Goal: Task Accomplishment & Management: Use online tool/utility

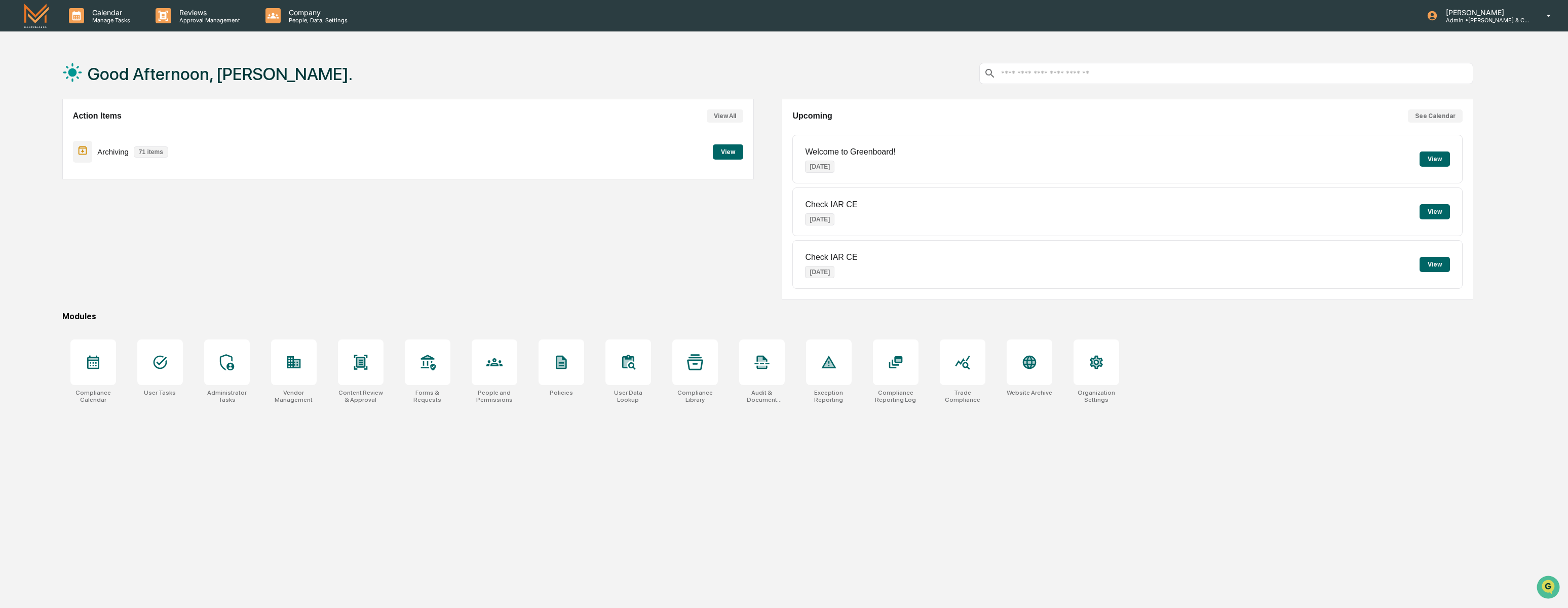
click at [726, 152] on button "View" at bounding box center [728, 152] width 31 height 15
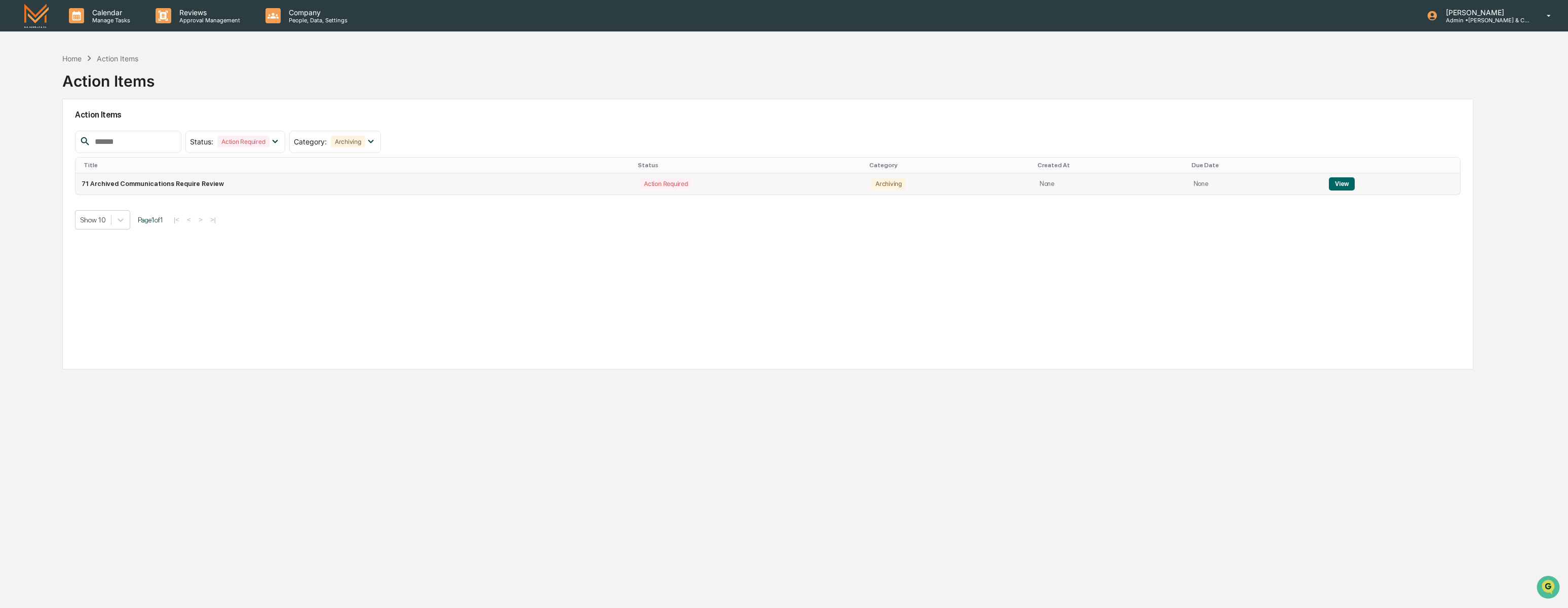
click at [1341, 182] on button "View" at bounding box center [1341, 184] width 26 height 13
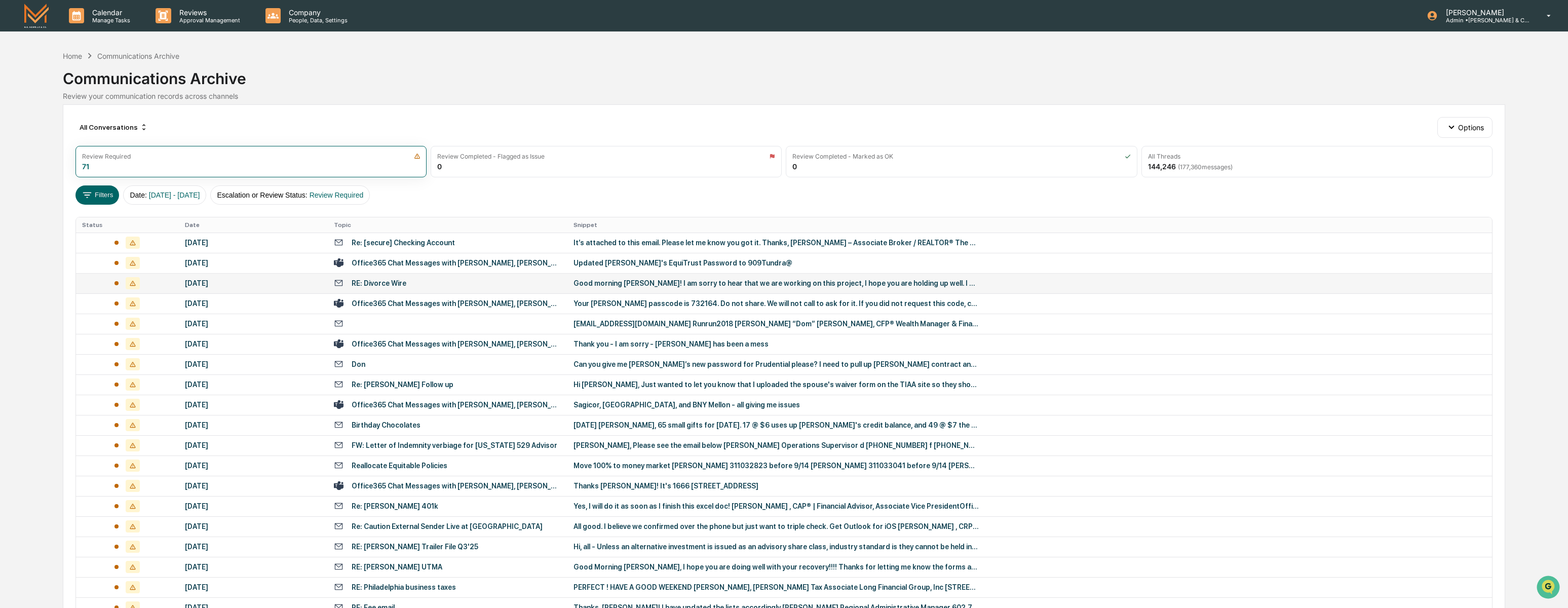
click at [807, 280] on div "Good morning [PERSON_NAME]! I am sorry to hear that we are working on this proj…" at bounding box center [776, 283] width 405 height 8
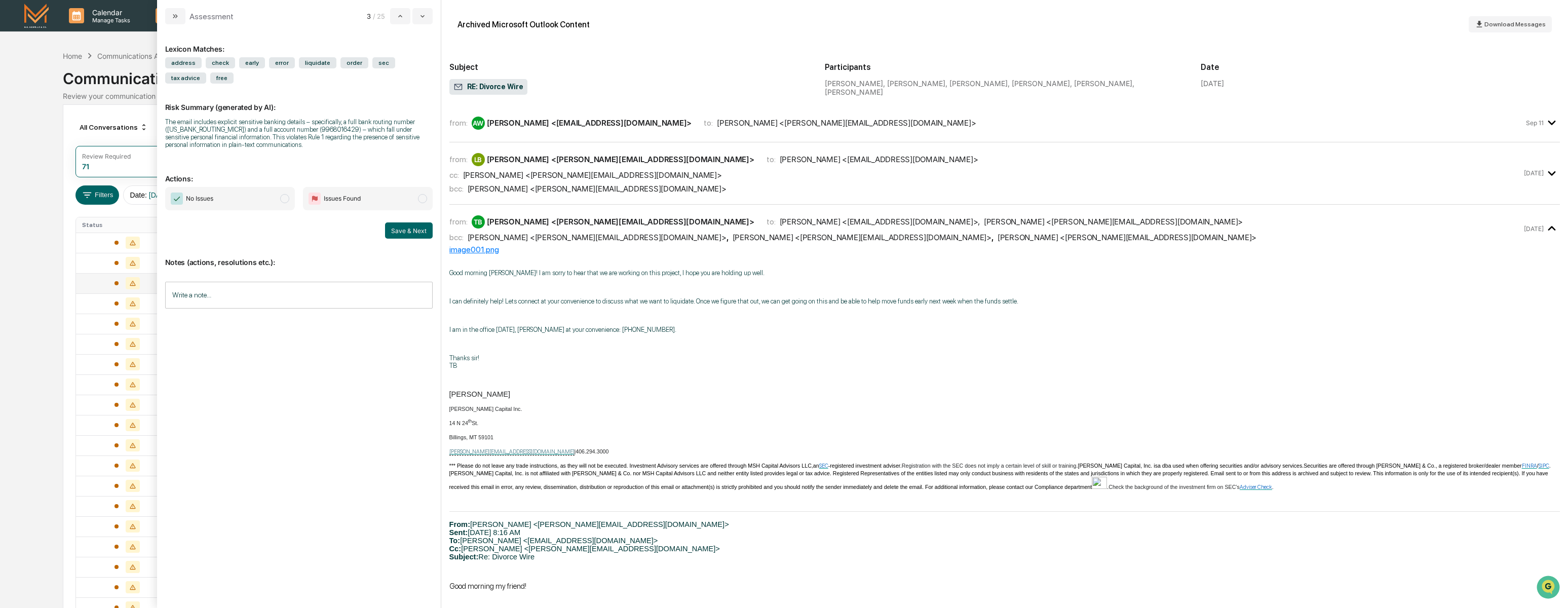
click at [879, 129] on div "from: AW [PERSON_NAME] <[EMAIL_ADDRESS][DOMAIN_NAME]> to: [PERSON_NAME] <[PERSO…" at bounding box center [1005, 123] width 1111 height 22
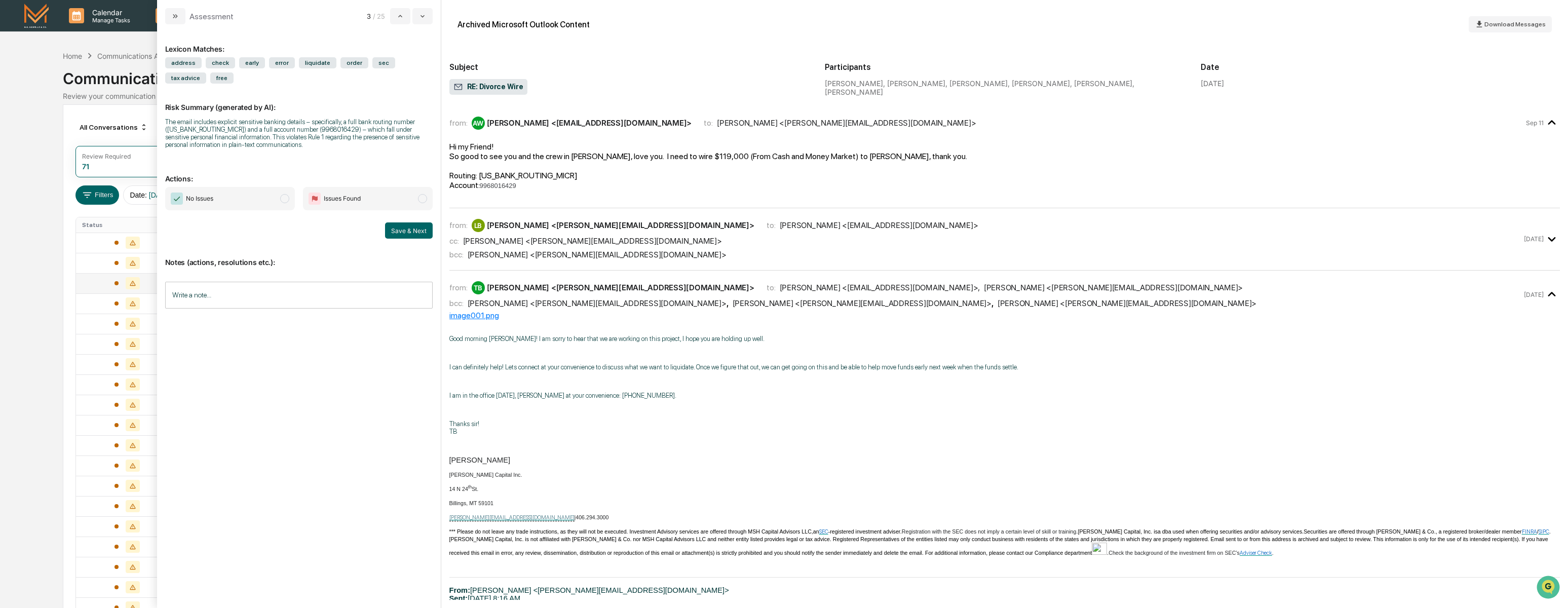
click at [974, 250] on div "bcc: [PERSON_NAME] <[PERSON_NAME][EMAIL_ADDRESS][DOMAIN_NAME]>" at bounding box center [986, 255] width 1073 height 10
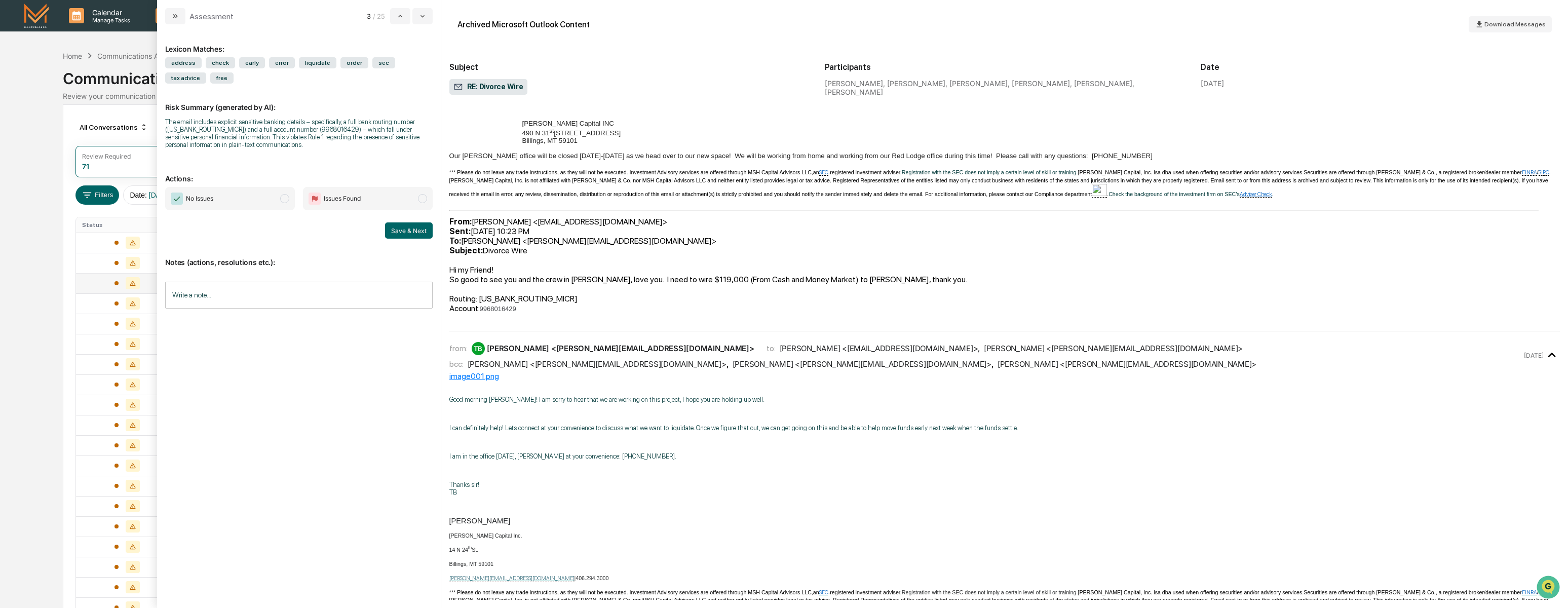
scroll to position [340, 0]
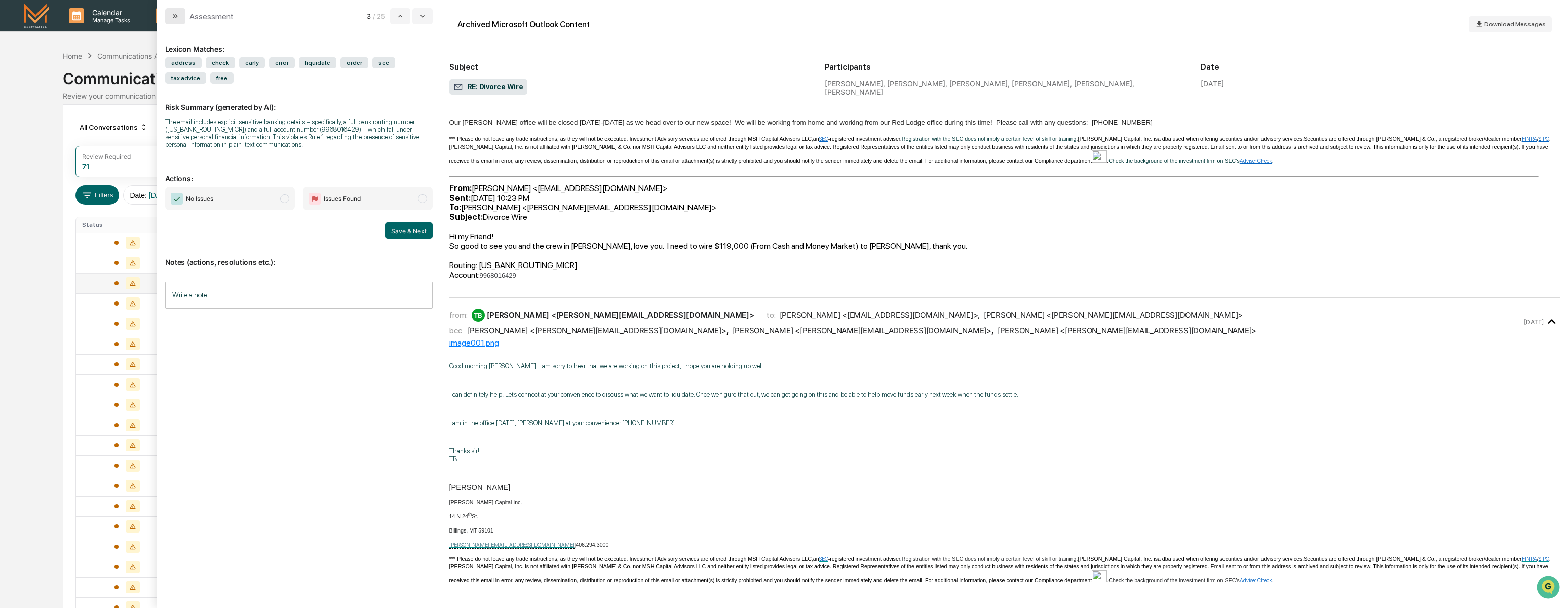
click at [173, 13] on icon "modal" at bounding box center [175, 16] width 8 height 8
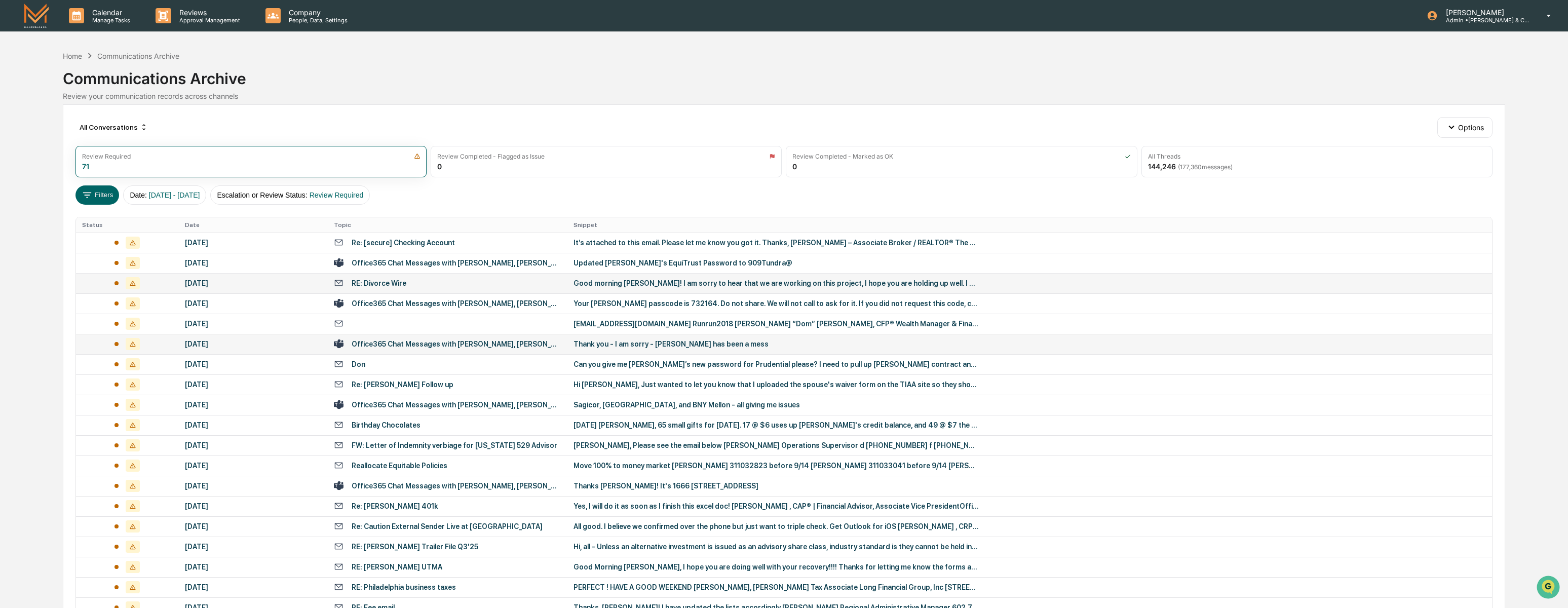
click at [658, 343] on div "Thank you - I am sorry - [PERSON_NAME] has been a mess" at bounding box center [776, 344] width 405 height 8
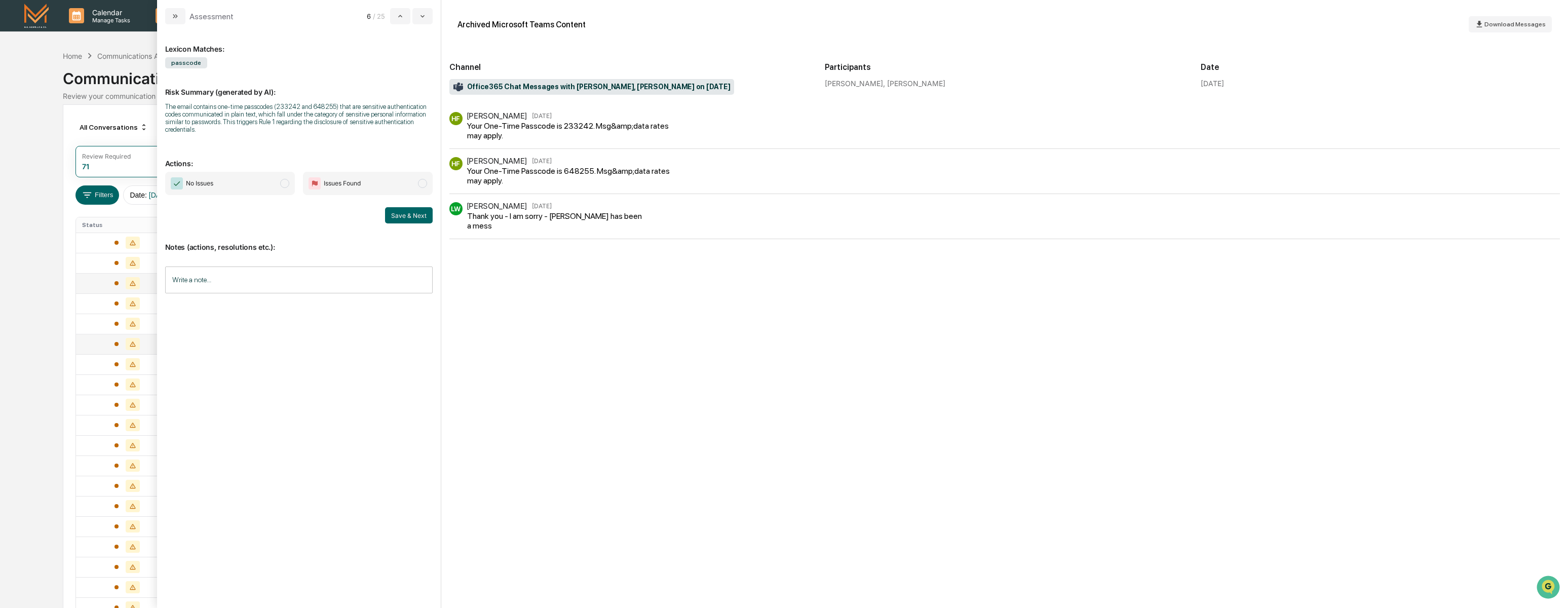
click at [695, 135] on div "HF [PERSON_NAME] [DATE] Your One-Time Passcode is 233242. Msg&amp;data rates ma…" at bounding box center [578, 126] width 257 height 28
click at [171, 17] on icon "modal" at bounding box center [175, 16] width 8 height 8
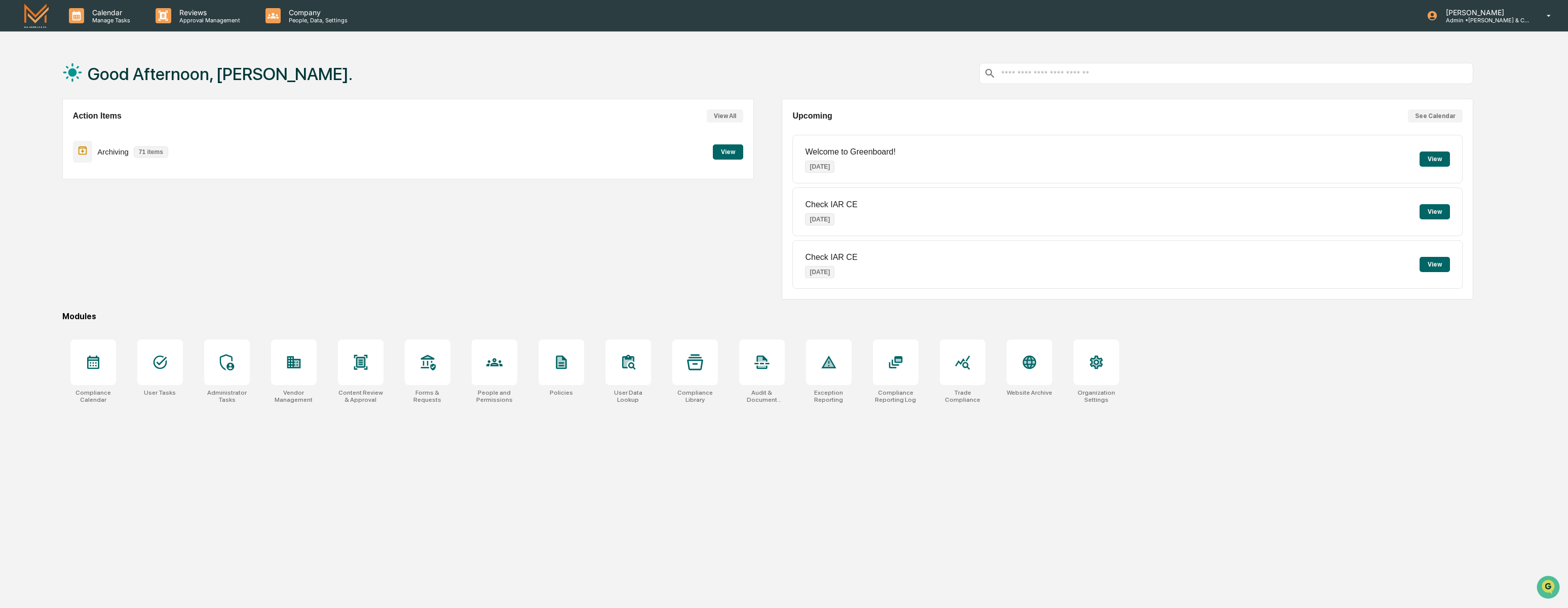
click at [1437, 160] on button "View" at bounding box center [1435, 159] width 31 height 15
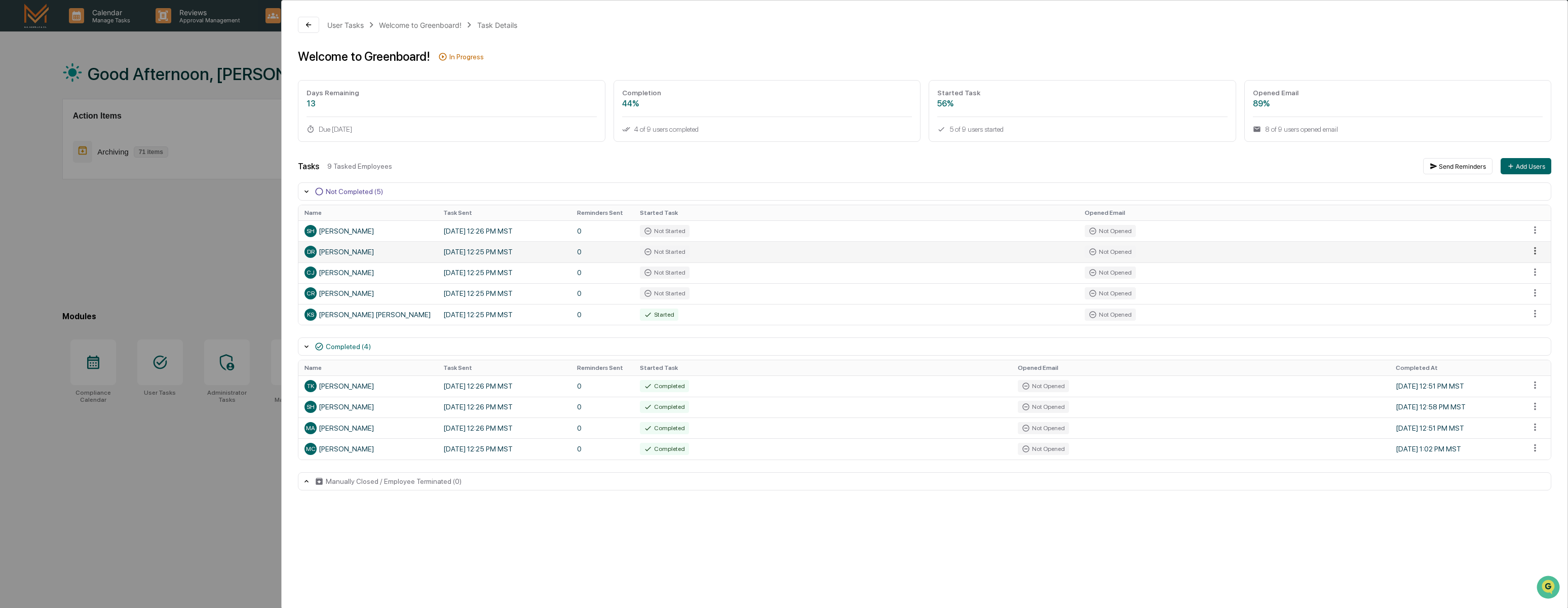
click at [1539, 254] on html "Calendar Manage Tasks Reviews Approval Management Company People, Data, Setting…" at bounding box center [784, 304] width 1568 height 608
click at [310, 20] on html "Calendar Manage Tasks Reviews Approval Management Company People, Data, Setting…" at bounding box center [787, 304] width 1573 height 608
click at [310, 22] on icon at bounding box center [308, 24] width 8 height 8
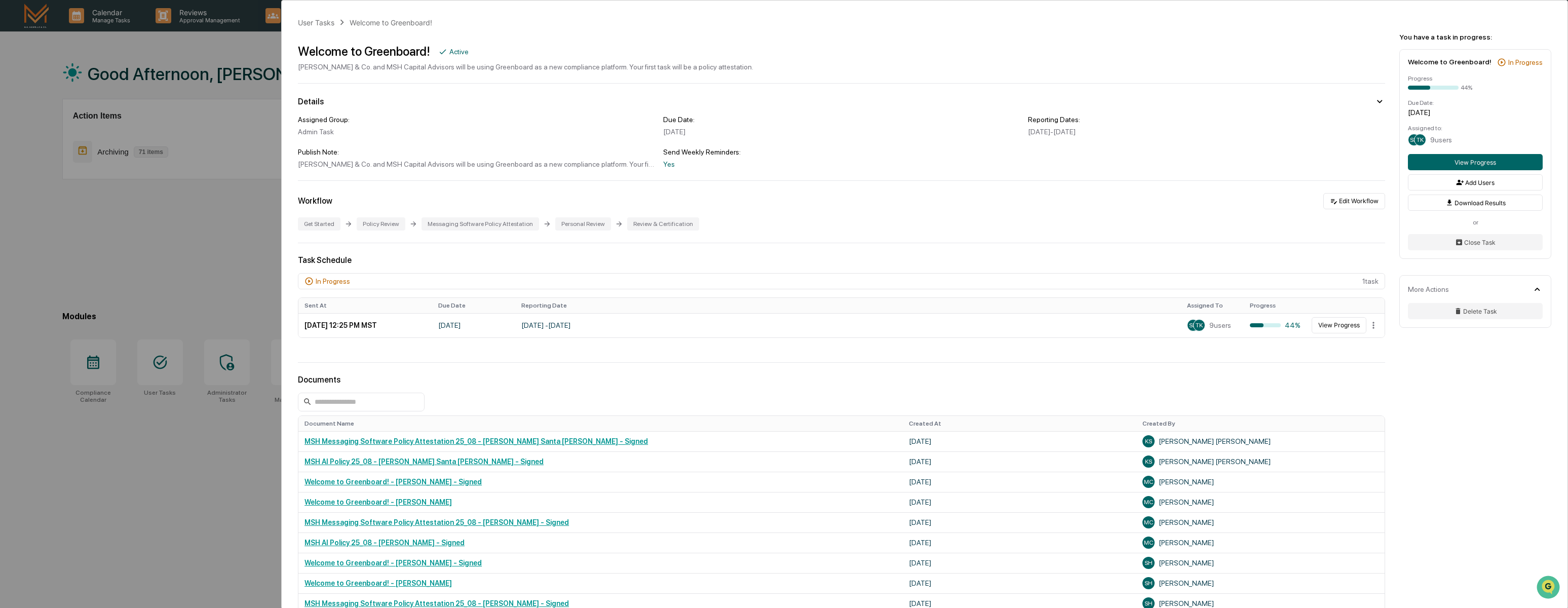
click at [181, 269] on div "User Tasks Welcome to Greenboard! Welcome to Greenboard! Active [PERSON_NAME] &…" at bounding box center [784, 304] width 1568 height 608
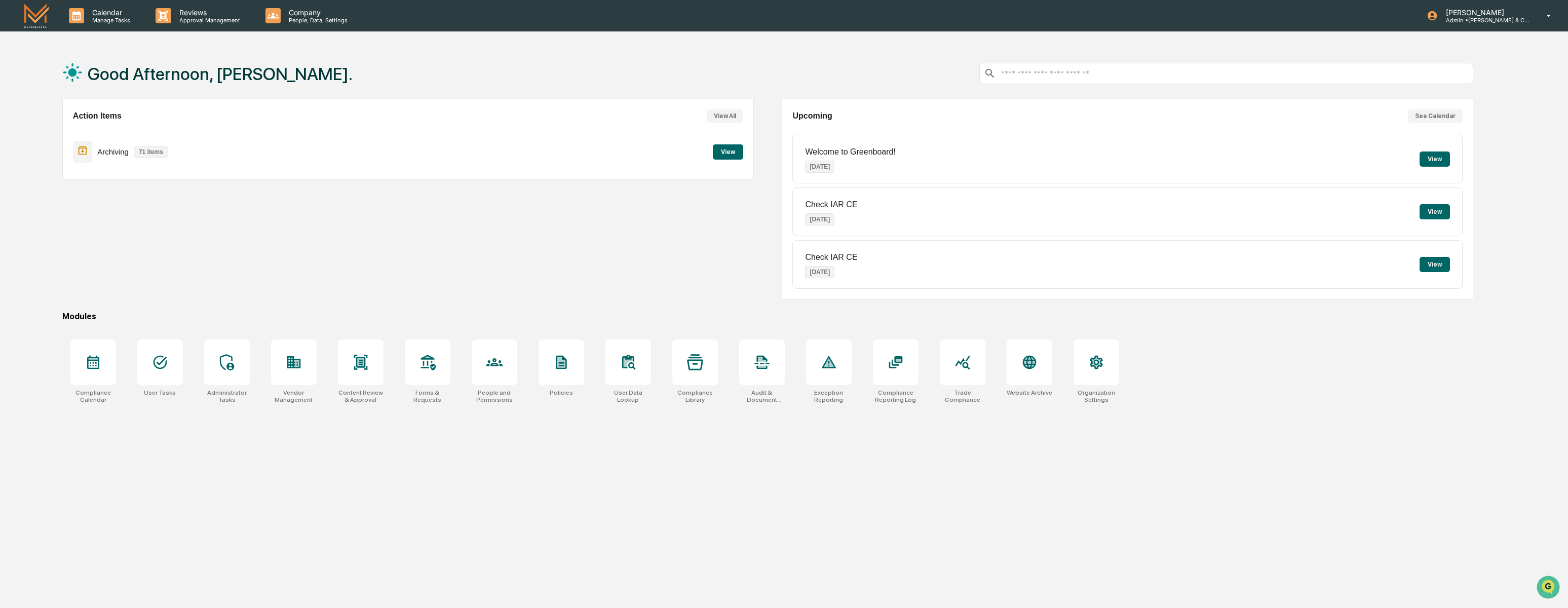
click at [1424, 158] on button "View" at bounding box center [1435, 159] width 31 height 15
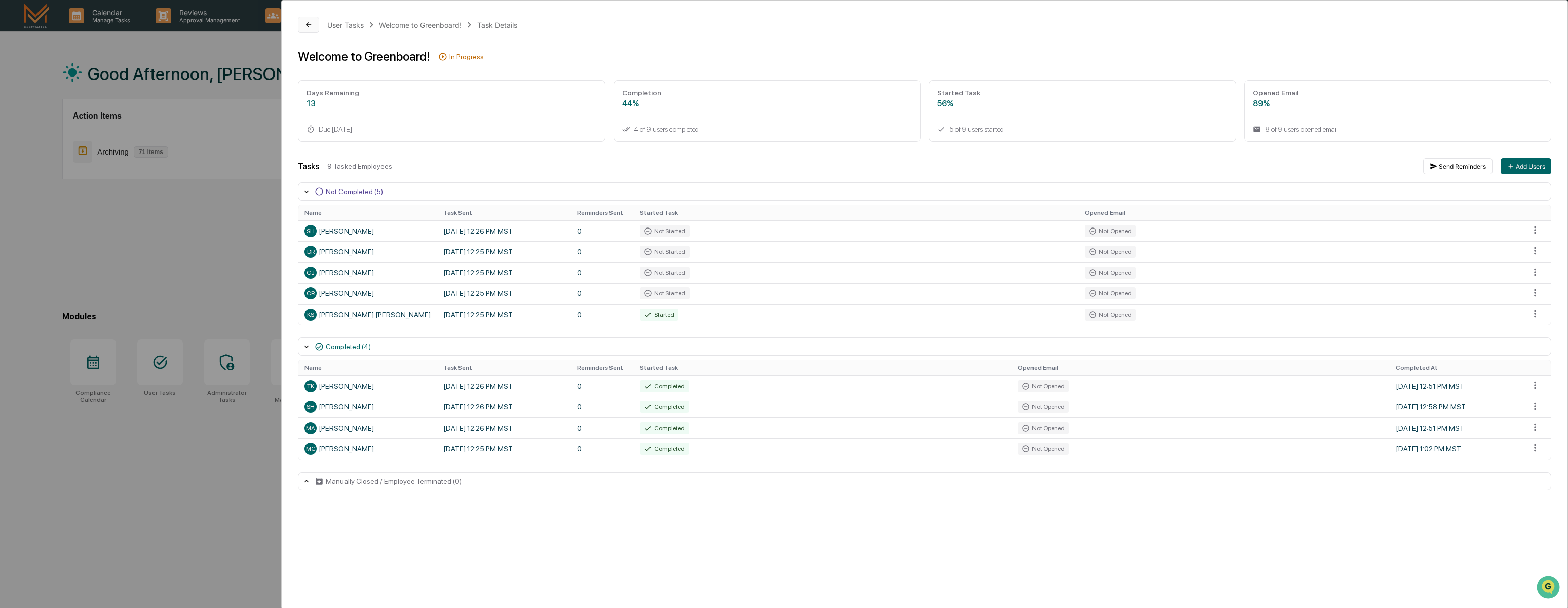
click at [308, 25] on icon at bounding box center [308, 24] width 8 height 8
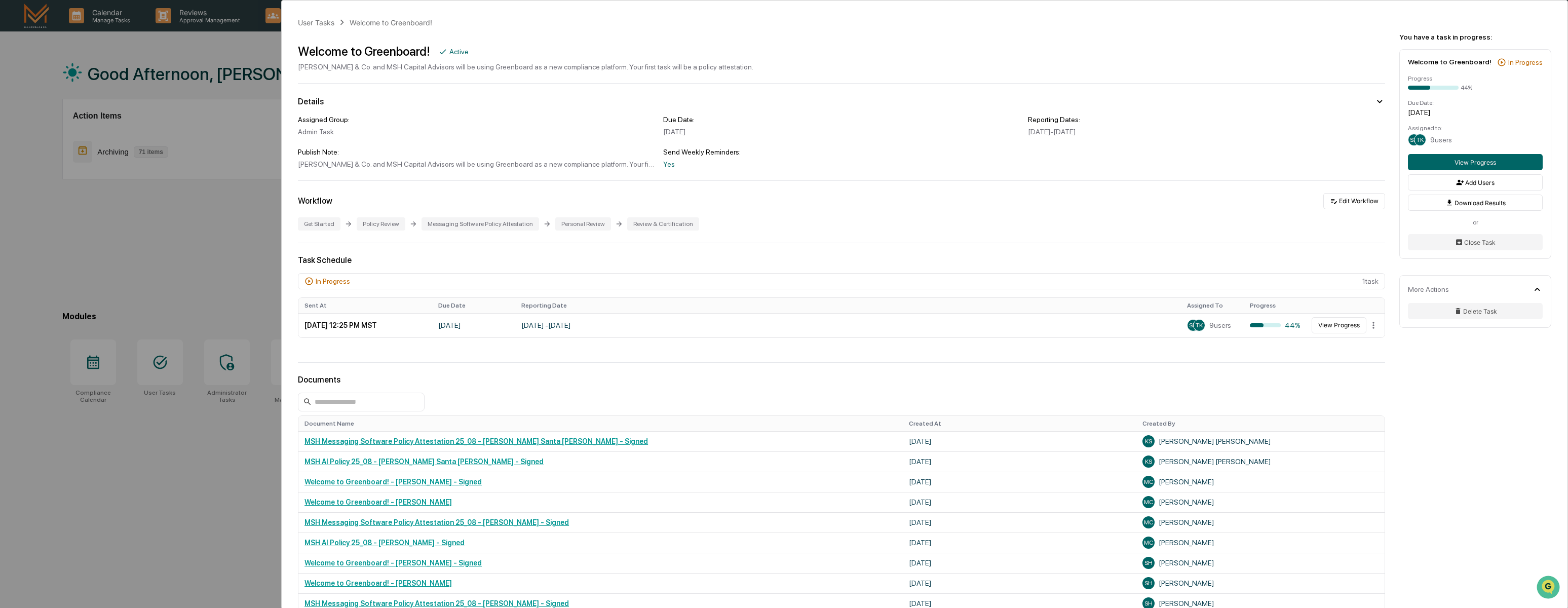
click at [331, 26] on div "User Tasks Welcome to Greenboard!" at bounding box center [365, 22] width 134 height 11
click at [313, 23] on div "User Tasks" at bounding box center [316, 23] width 37 height 9
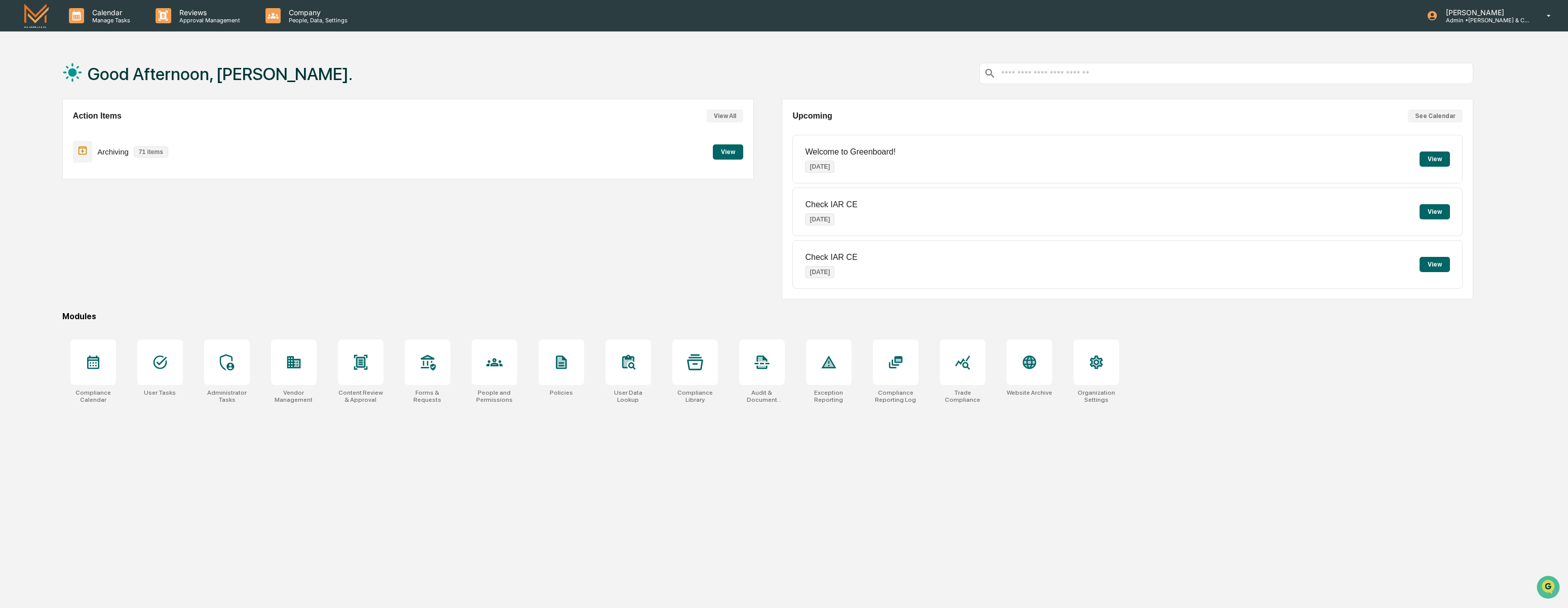
click at [833, 147] on p "Welcome to Greenboard!" at bounding box center [850, 152] width 90 height 9
click at [830, 152] on p "Welcome to Greenboard!" at bounding box center [850, 152] width 90 height 9
click at [839, 125] on div "Upcoming See Calendar Welcome to Greenboard! [DATE] View Check IAR CE [DATE] Vi…" at bounding box center [1128, 199] width 691 height 200
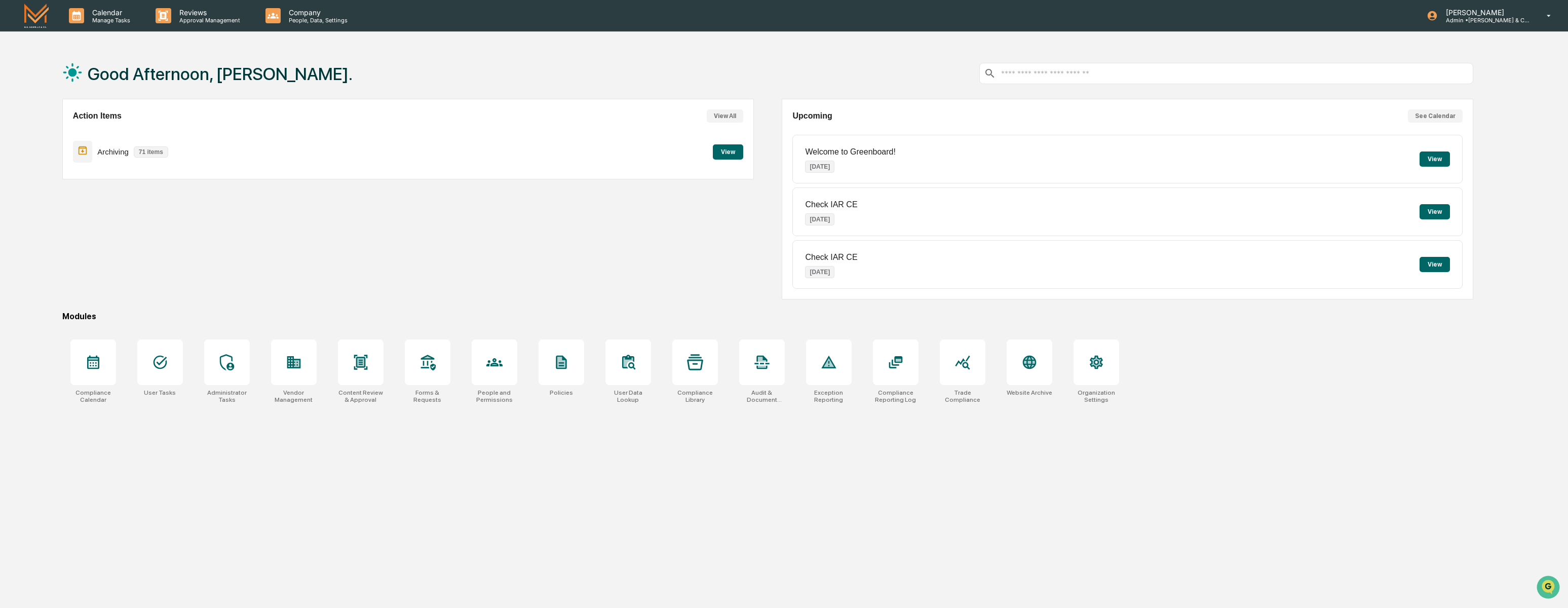
click at [1436, 159] on button "View" at bounding box center [1435, 159] width 31 height 15
